Goal: Information Seeking & Learning: Learn about a topic

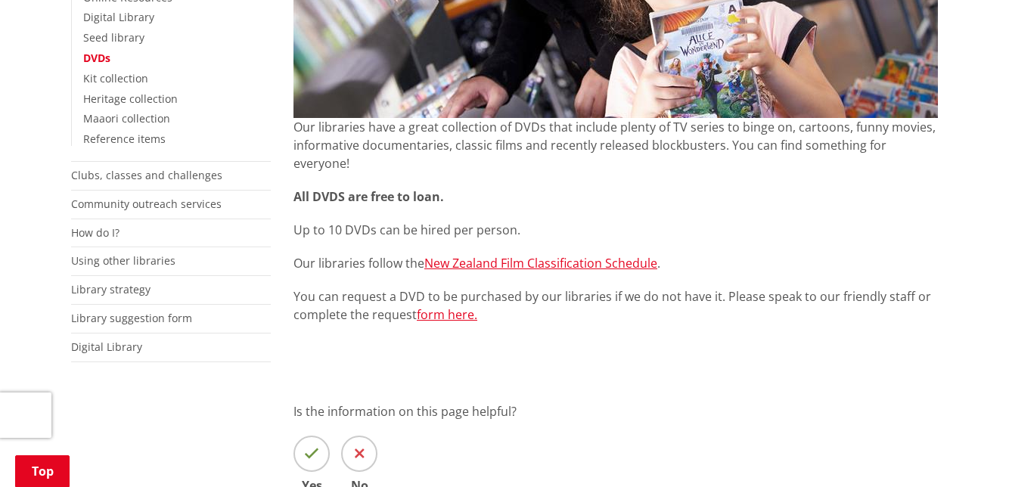
scroll to position [431, 0]
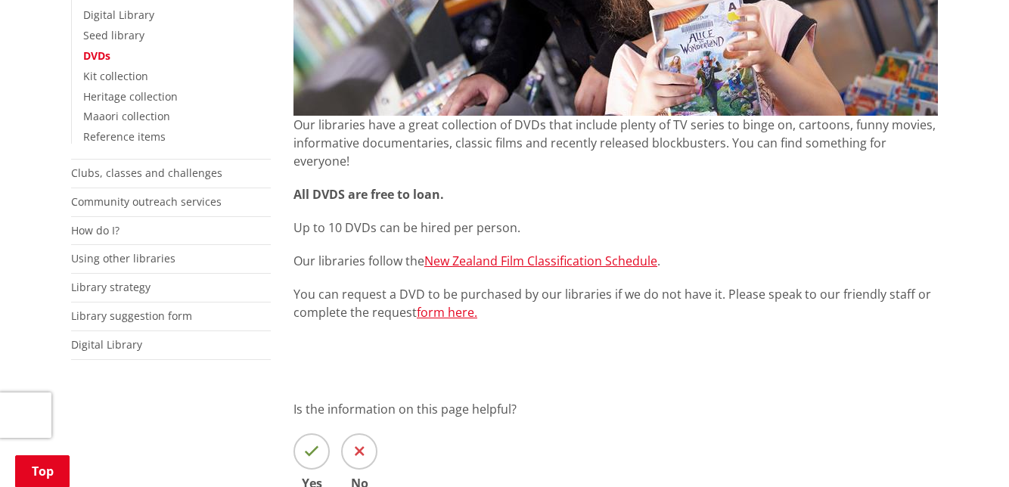
click at [104, 60] on link "DVDs" at bounding box center [96, 55] width 27 height 14
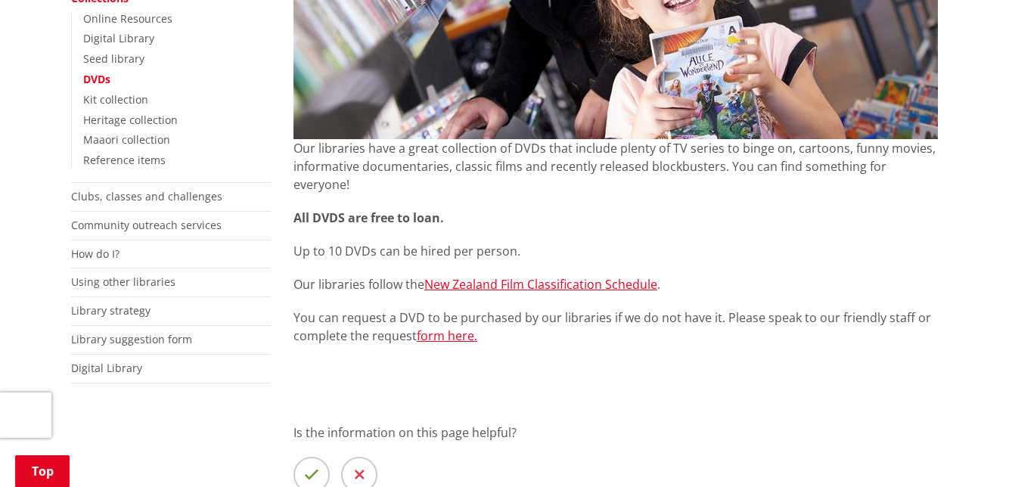
scroll to position [409, 0]
click at [110, 363] on link "Digital Library" at bounding box center [106, 367] width 71 height 14
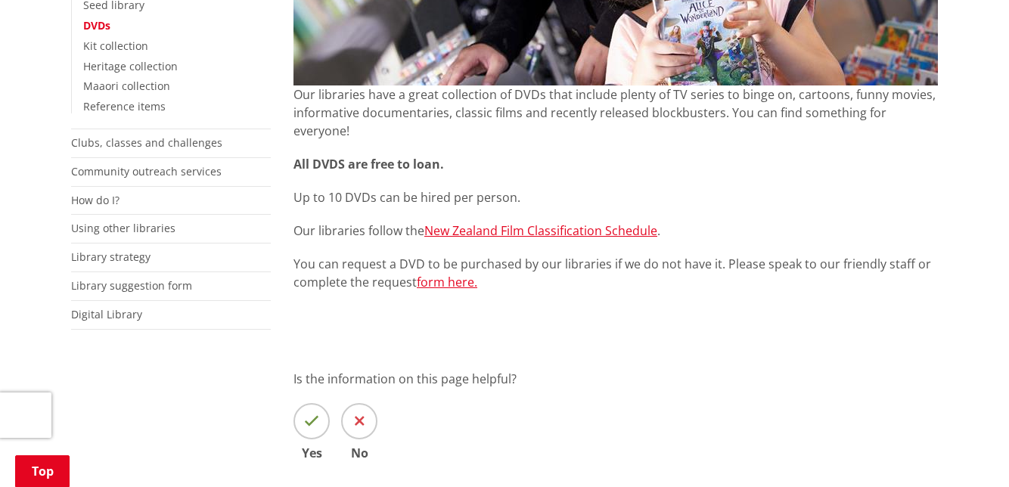
scroll to position [472, 0]
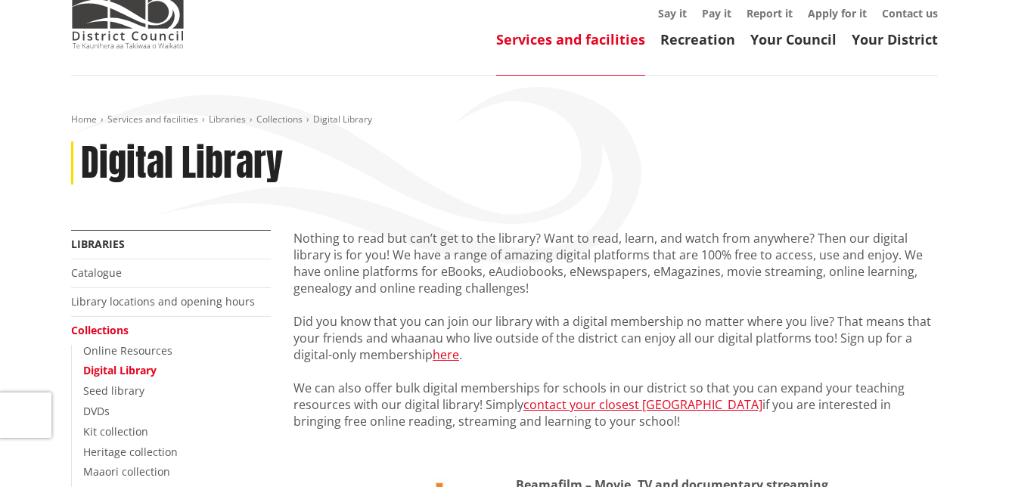
scroll to position [77, 0]
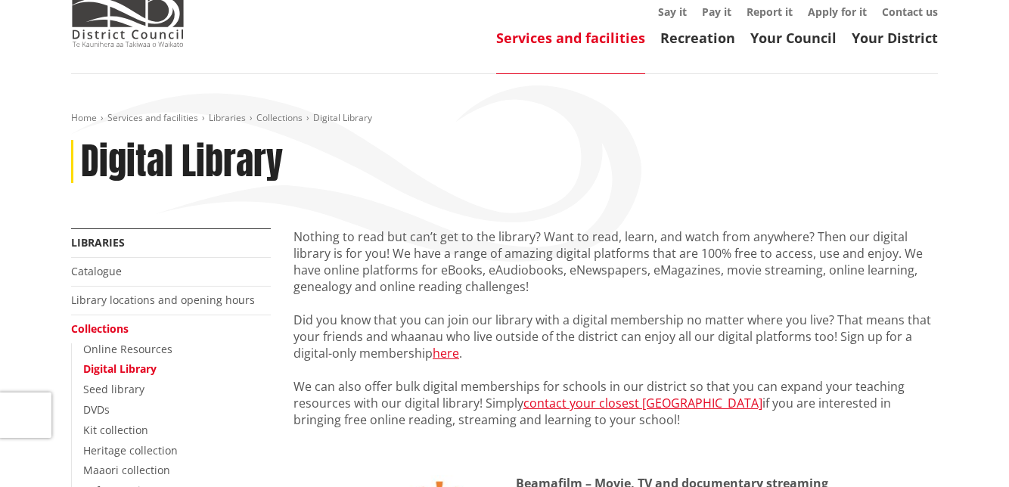
click at [156, 368] on link "Digital Library" at bounding box center [119, 369] width 73 height 14
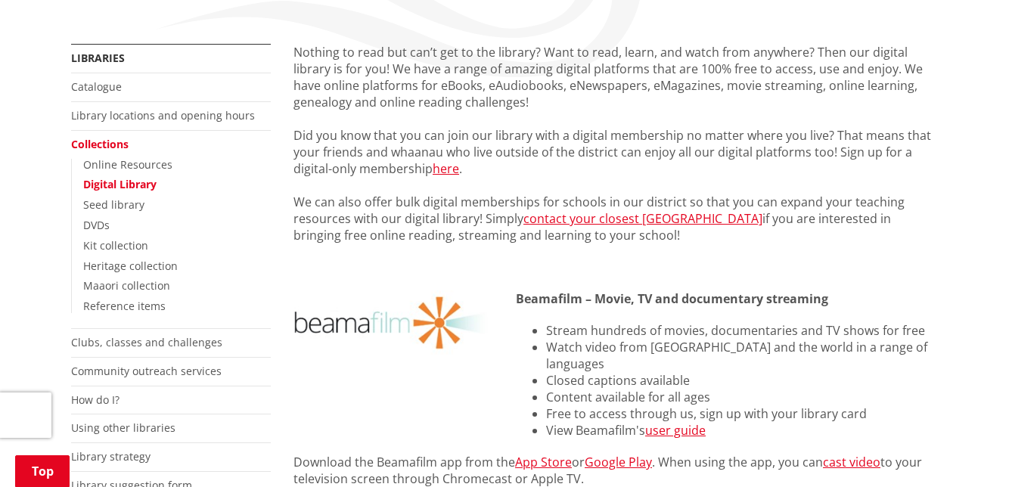
scroll to position [263, 0]
click at [104, 228] on link "DVDs" at bounding box center [96, 224] width 26 height 14
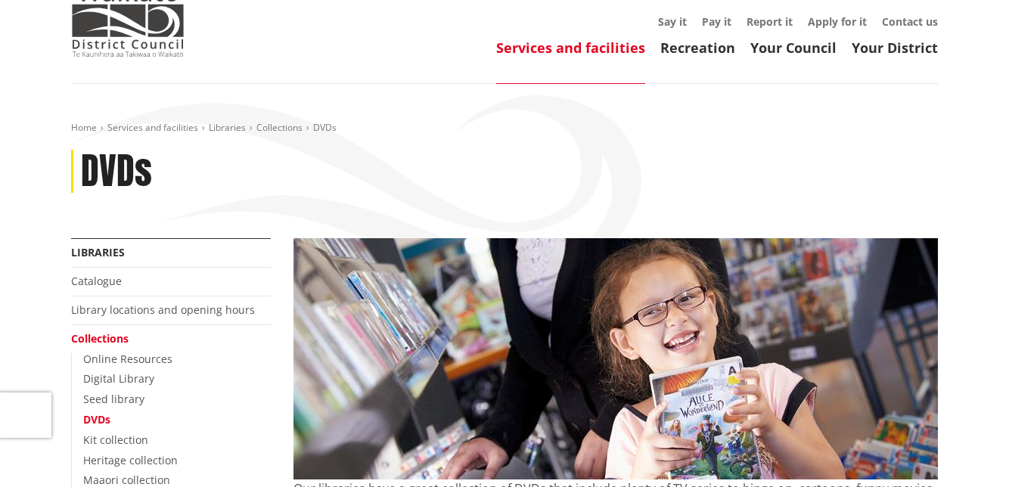
scroll to position [68, 0]
click at [113, 284] on link "Catalogue" at bounding box center [96, 280] width 51 height 14
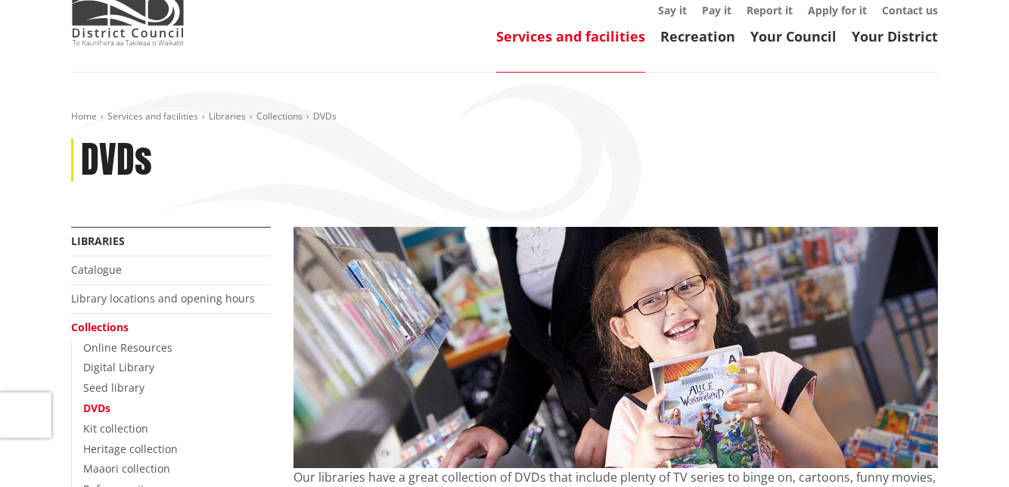
scroll to position [132, 0]
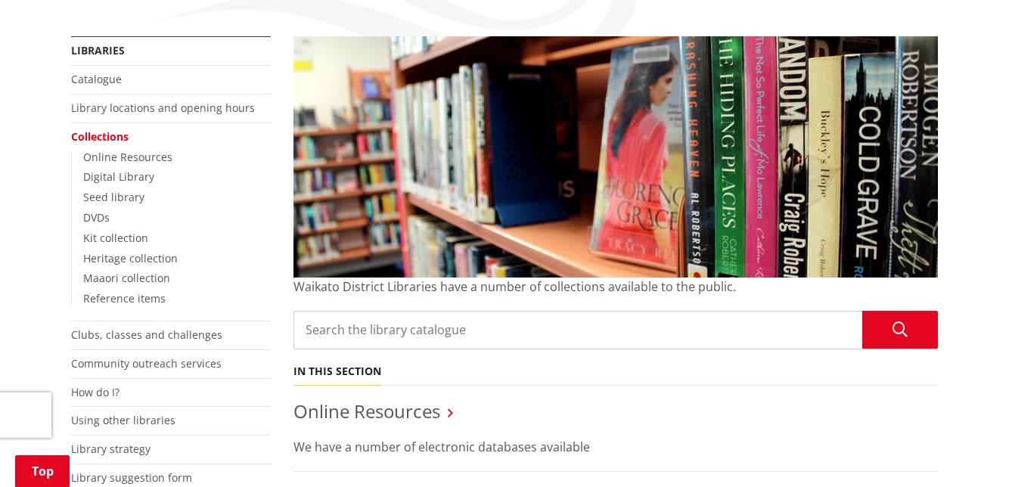
scroll to position [271, 0]
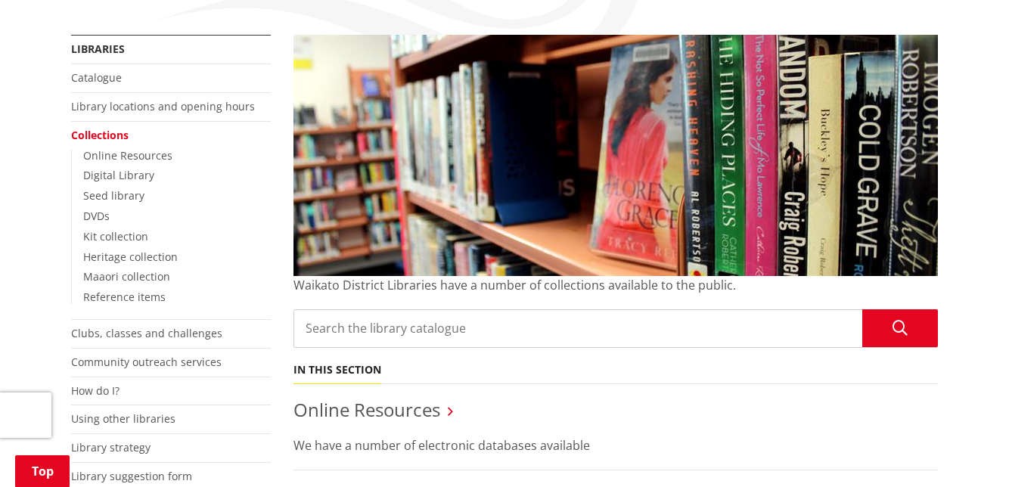
click at [333, 334] on input "Search the library catalogue" at bounding box center [616, 328] width 645 height 39
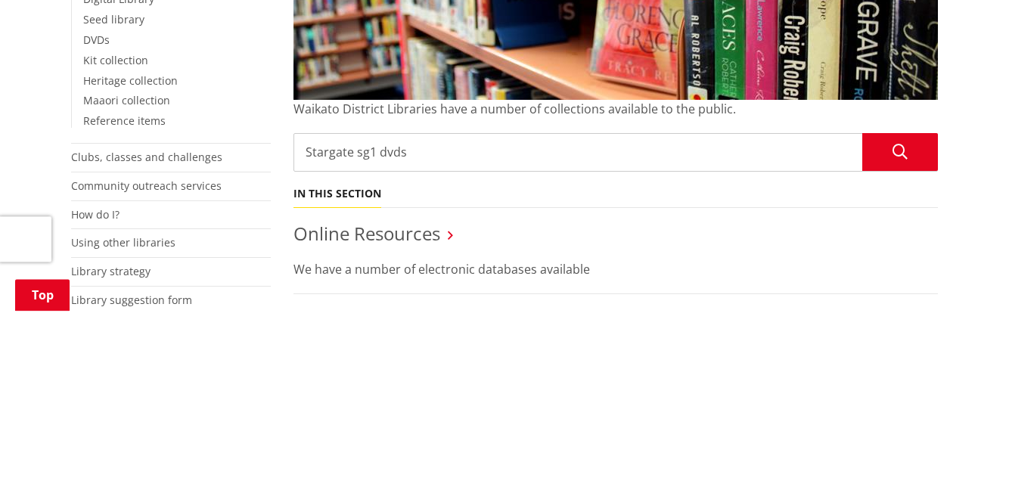
type input "Stargate sg1 dvds"
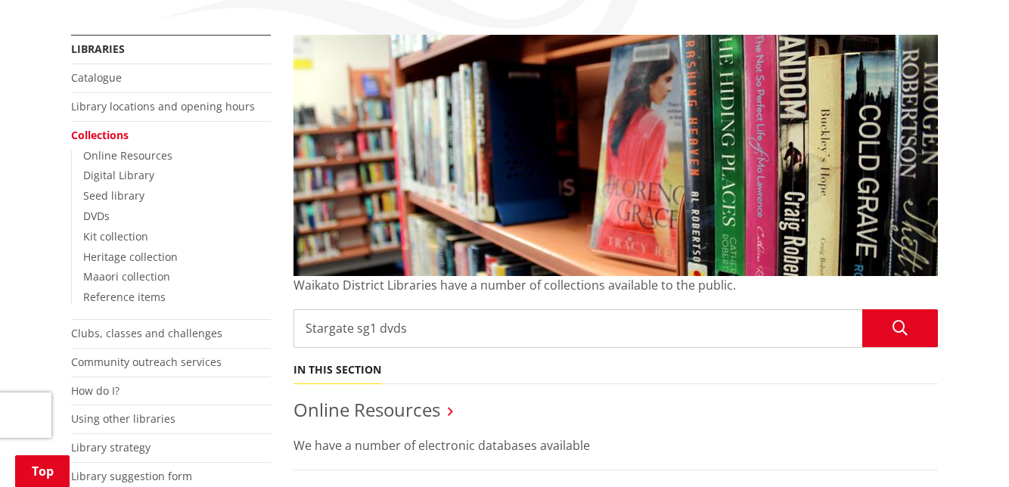
click at [936, 328] on button "Search the library catalogue" at bounding box center [901, 328] width 76 height 38
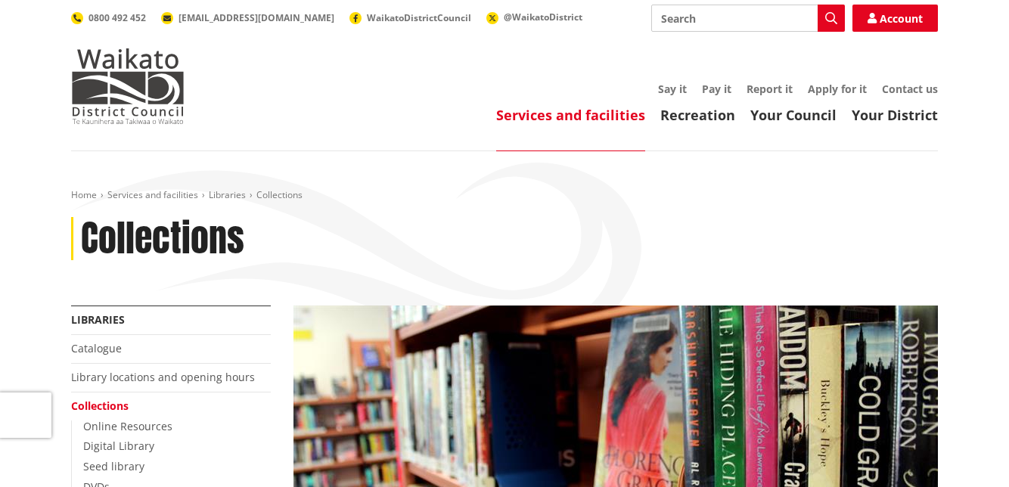
scroll to position [334, 0]
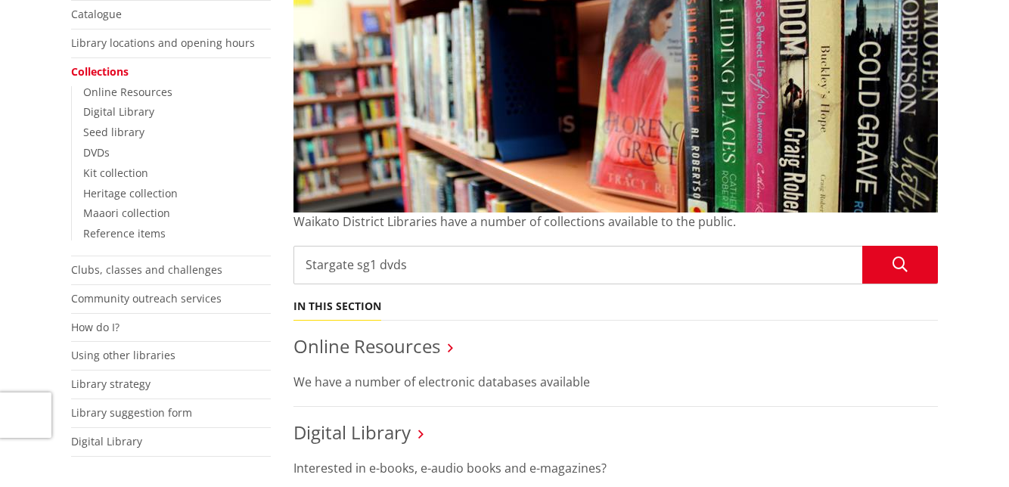
click at [106, 156] on link "DVDs" at bounding box center [96, 152] width 26 height 14
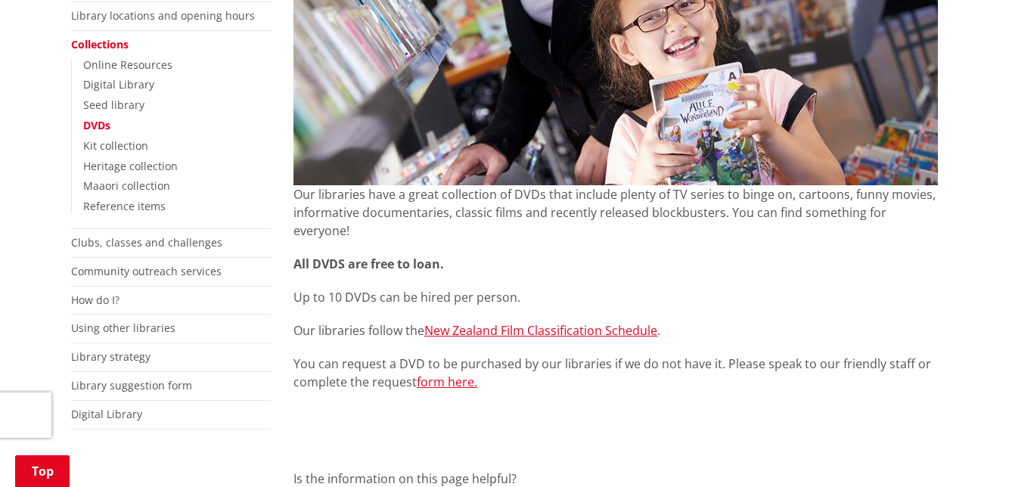
scroll to position [362, 0]
click at [105, 301] on link "How do I?" at bounding box center [95, 300] width 48 height 14
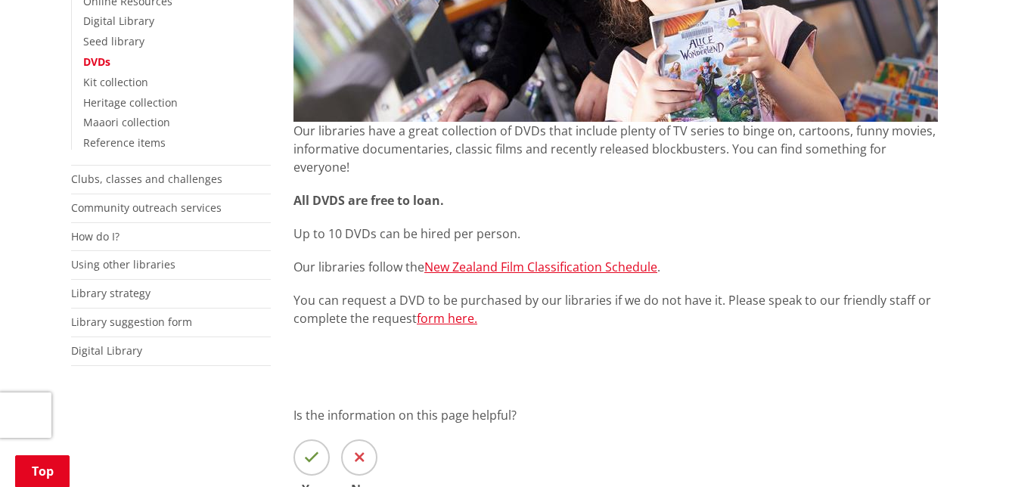
scroll to position [425, 0]
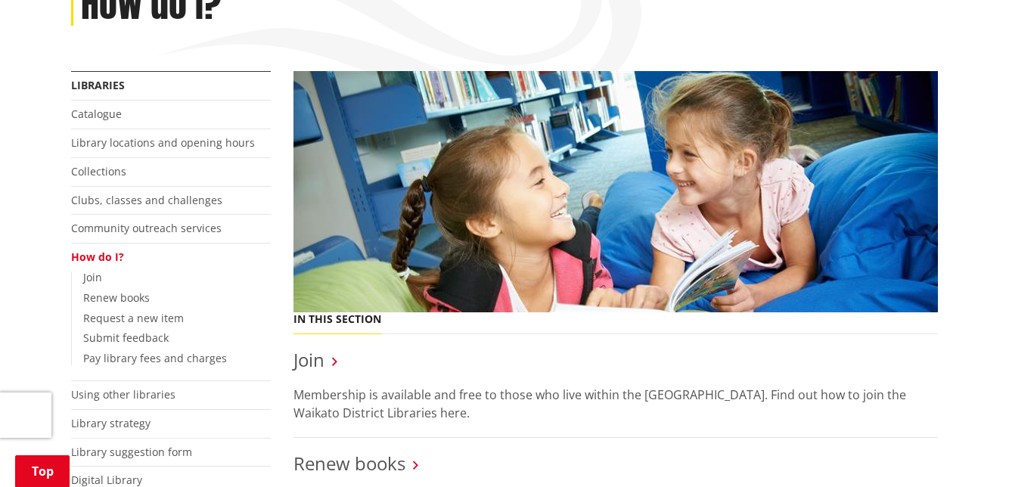
scroll to position [235, 0]
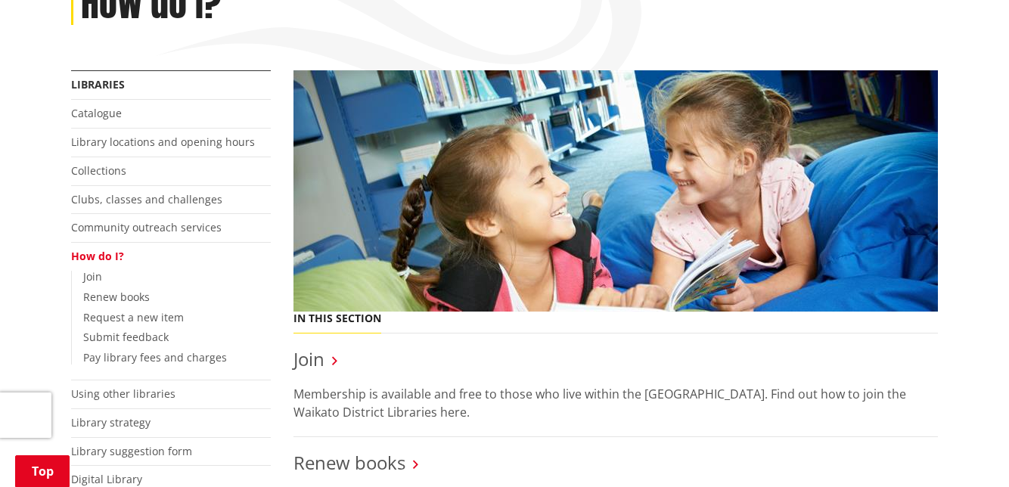
click at [186, 393] on li "Using other libraries" at bounding box center [171, 395] width 200 height 29
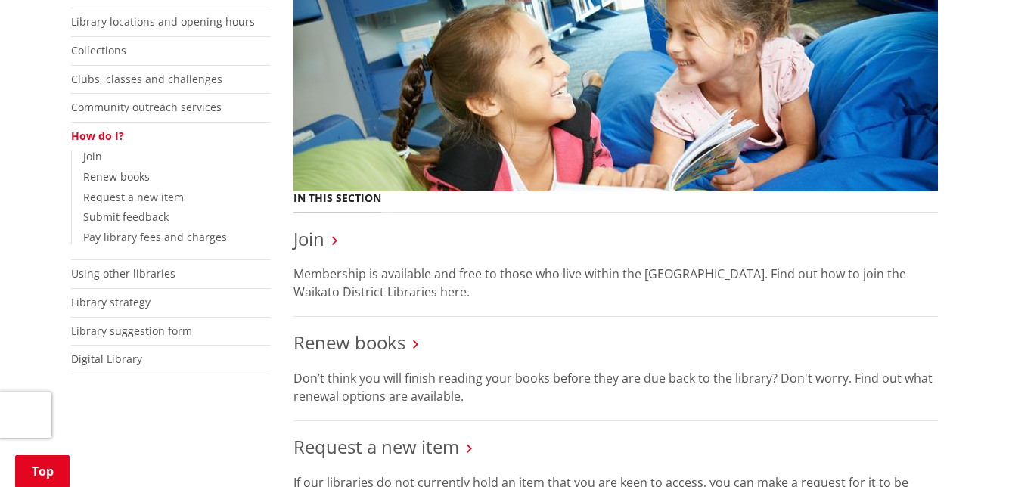
scroll to position [351, 0]
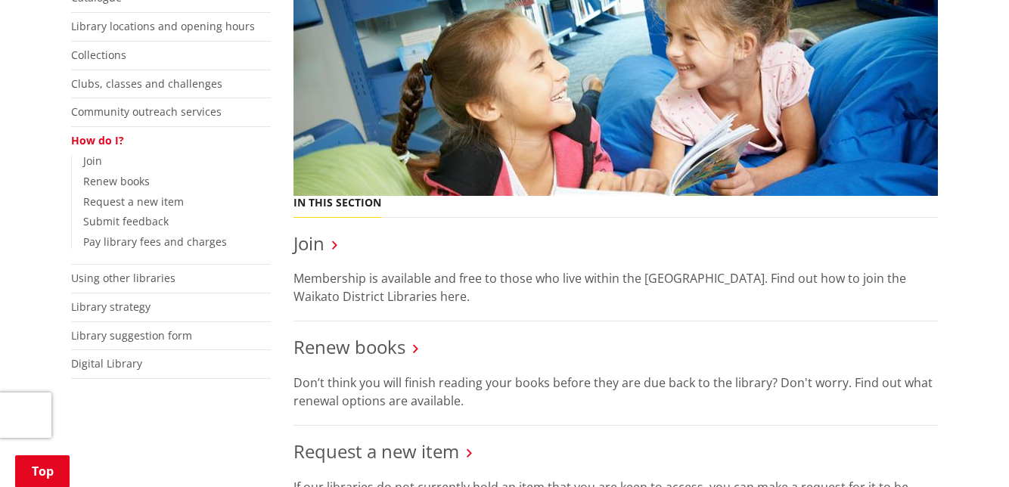
click at [118, 365] on link "Digital Library" at bounding box center [106, 363] width 71 height 14
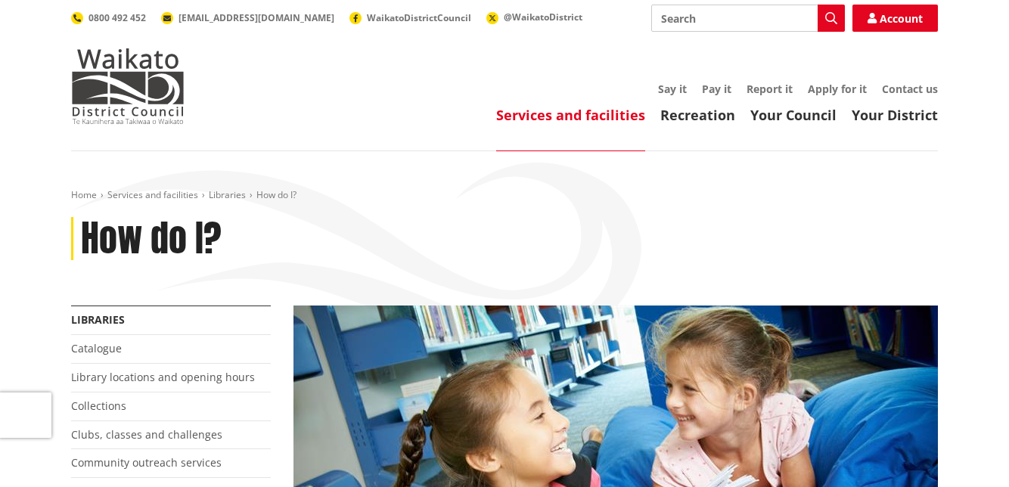
scroll to position [351, 0]
